Goal: Task Accomplishment & Management: Use online tool/utility

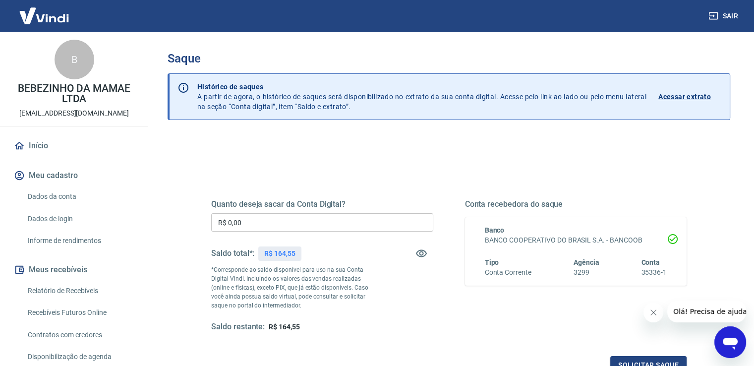
click at [289, 230] on input "R$ 0,00" at bounding box center [322, 222] width 222 height 18
click at [288, 230] on input "R$ 0,00" at bounding box center [322, 222] width 222 height 18
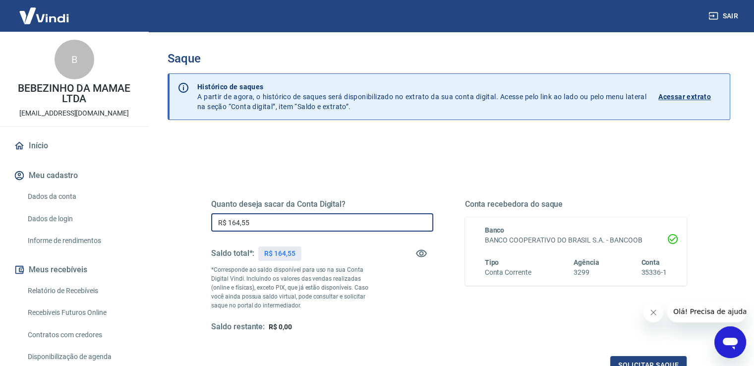
type input "R$ 164,55"
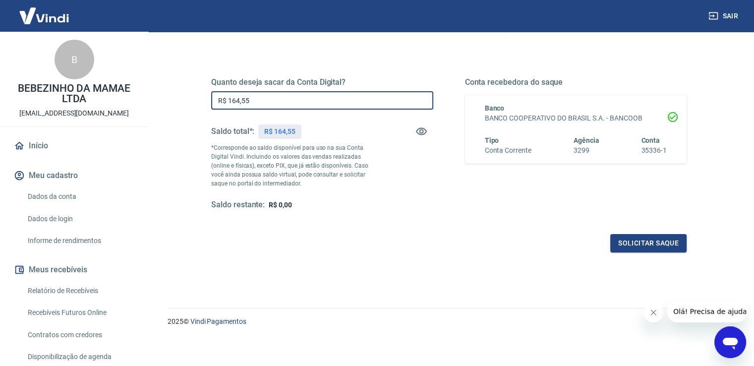
scroll to position [124, 0]
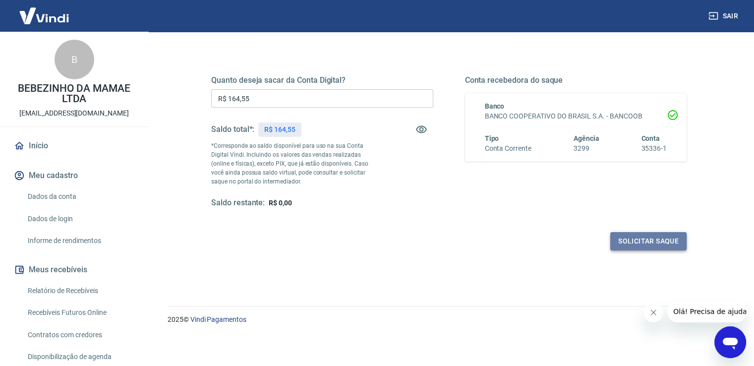
click at [649, 246] on button "Solicitar saque" at bounding box center [648, 241] width 76 height 18
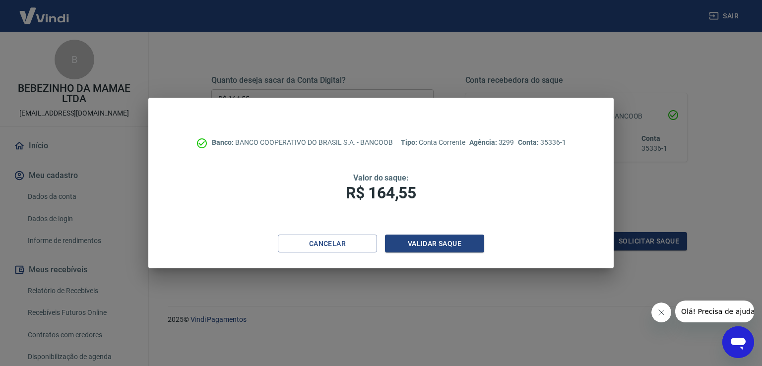
click at [663, 319] on button "Fechar mensagem da empresa" at bounding box center [661, 313] width 20 height 20
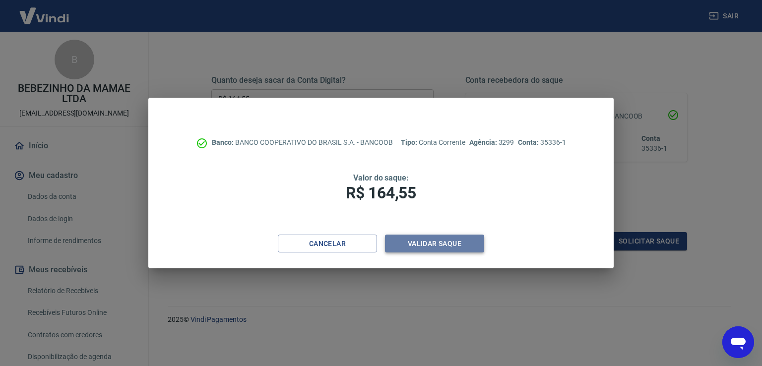
click at [429, 241] on button "Validar saque" at bounding box center [434, 244] width 99 height 18
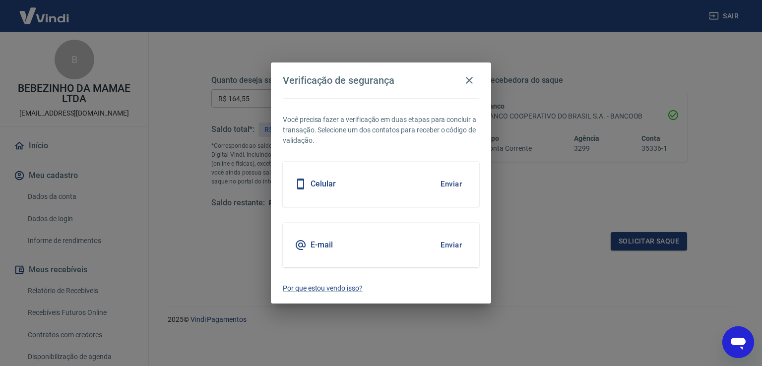
click at [441, 184] on button "Enviar" at bounding box center [451, 184] width 32 height 21
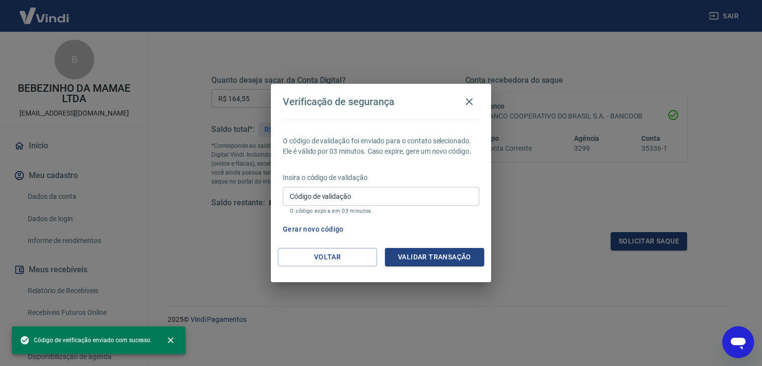
click at [397, 193] on input "Código de validação" at bounding box center [381, 196] width 196 height 18
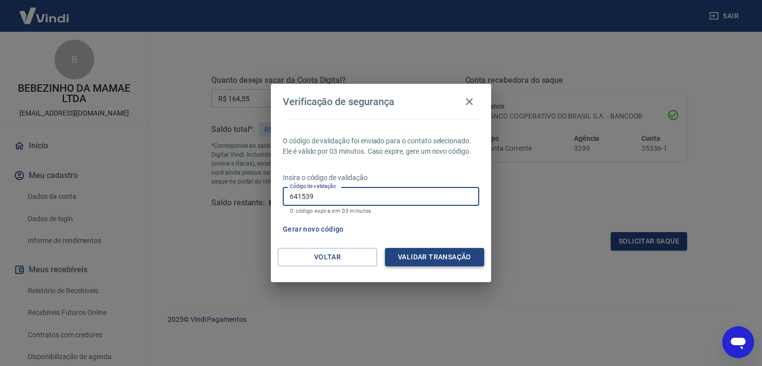
type input "641539"
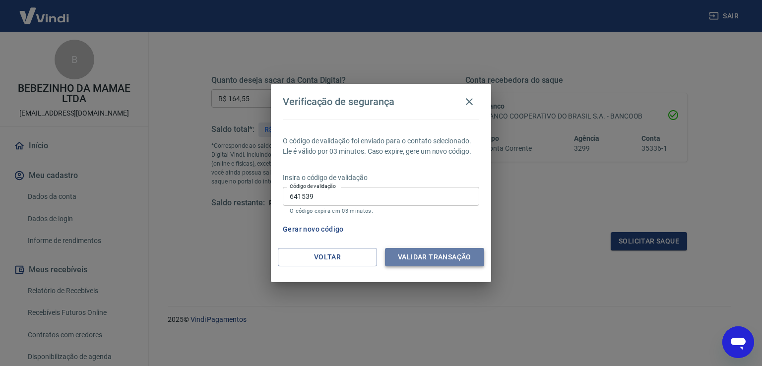
click at [452, 257] on button "Validar transação" at bounding box center [434, 257] width 99 height 18
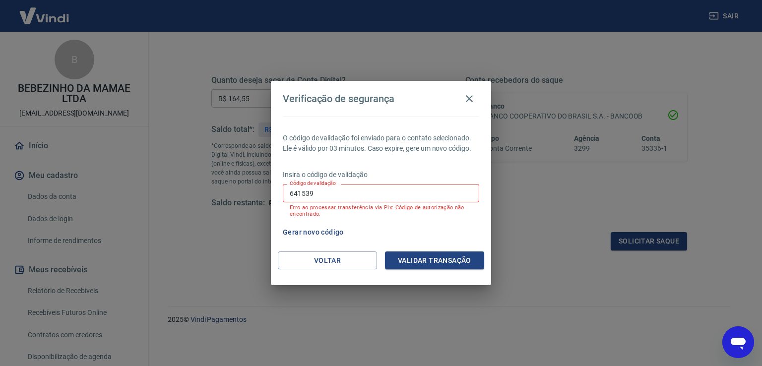
click at [373, 187] on input "641539" at bounding box center [381, 193] width 196 height 18
click at [421, 257] on button "Validar transação" at bounding box center [434, 260] width 99 height 18
click at [416, 189] on input "641539" at bounding box center [381, 193] width 196 height 18
click at [430, 257] on button "Validar transação" at bounding box center [434, 260] width 99 height 18
click at [430, 257] on div "Validar transação" at bounding box center [434, 260] width 99 height 18
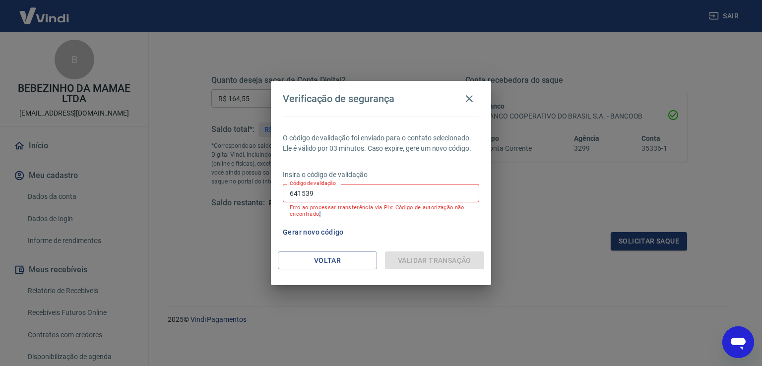
click at [430, 257] on div "Validar transação" at bounding box center [434, 260] width 99 height 18
drag, startPoint x: 320, startPoint y: 187, endPoint x: 324, endPoint y: 196, distance: 9.5
click at [320, 189] on input "641539" at bounding box center [381, 193] width 196 height 18
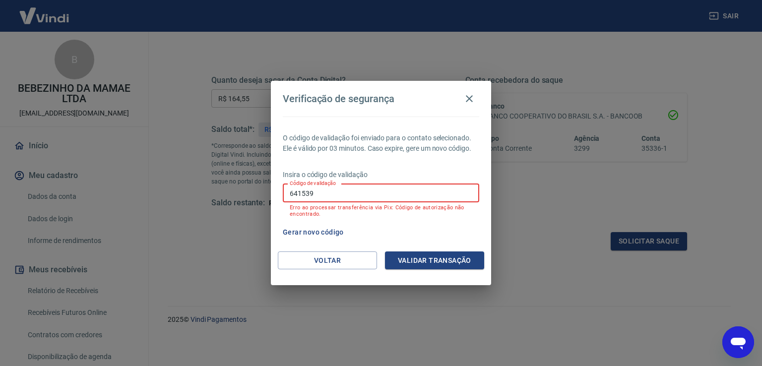
click at [325, 196] on input "641539" at bounding box center [381, 193] width 196 height 18
click at [424, 256] on button "Validar transação" at bounding box center [434, 260] width 99 height 18
click at [470, 95] on icon "button" at bounding box center [469, 99] width 12 height 12
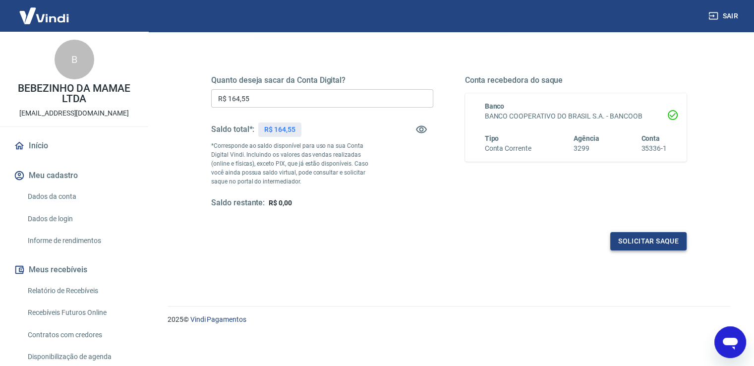
click at [643, 241] on button "Solicitar saque" at bounding box center [648, 241] width 76 height 18
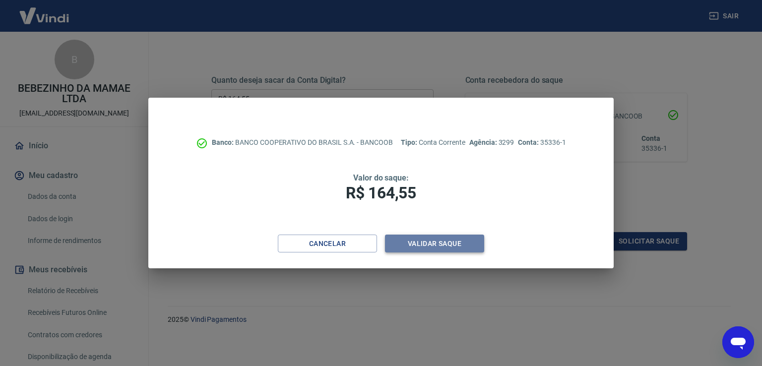
click at [456, 238] on button "Validar saque" at bounding box center [434, 244] width 99 height 18
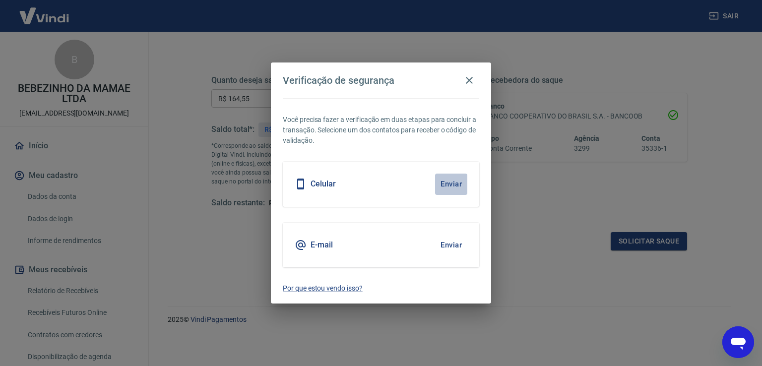
click at [448, 189] on button "Enviar" at bounding box center [451, 184] width 32 height 21
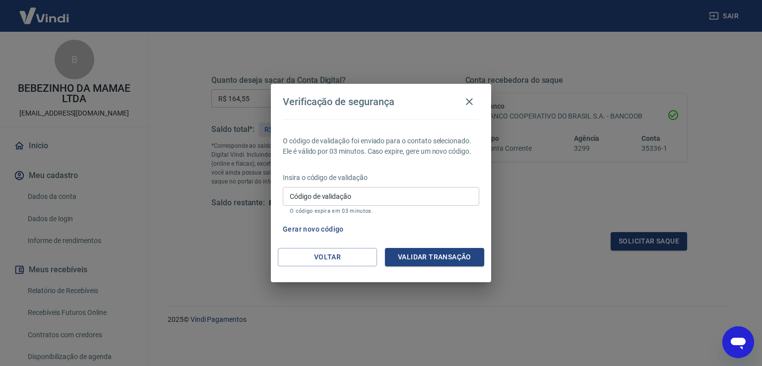
click at [397, 197] on input "Código de validação" at bounding box center [381, 196] width 196 height 18
click at [395, 197] on input "Código de validação" at bounding box center [381, 196] width 196 height 18
type input "641539"
click at [433, 256] on button "Validar transação" at bounding box center [434, 257] width 99 height 18
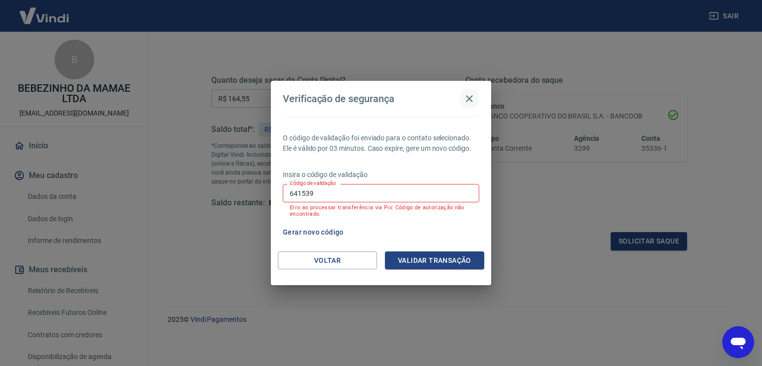
click at [470, 100] on icon "button" at bounding box center [469, 99] width 12 height 12
